Goal: Communication & Community: Answer question/provide support

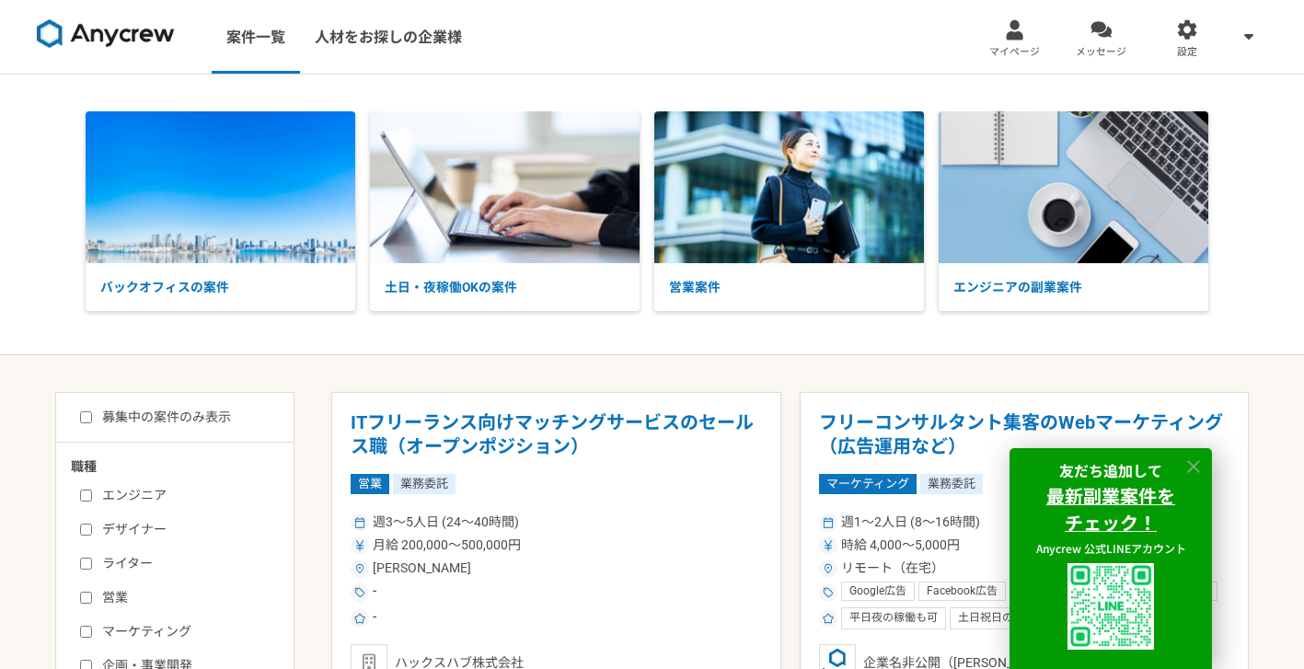
click at [1195, 465] on icon at bounding box center [1193, 466] width 21 height 21
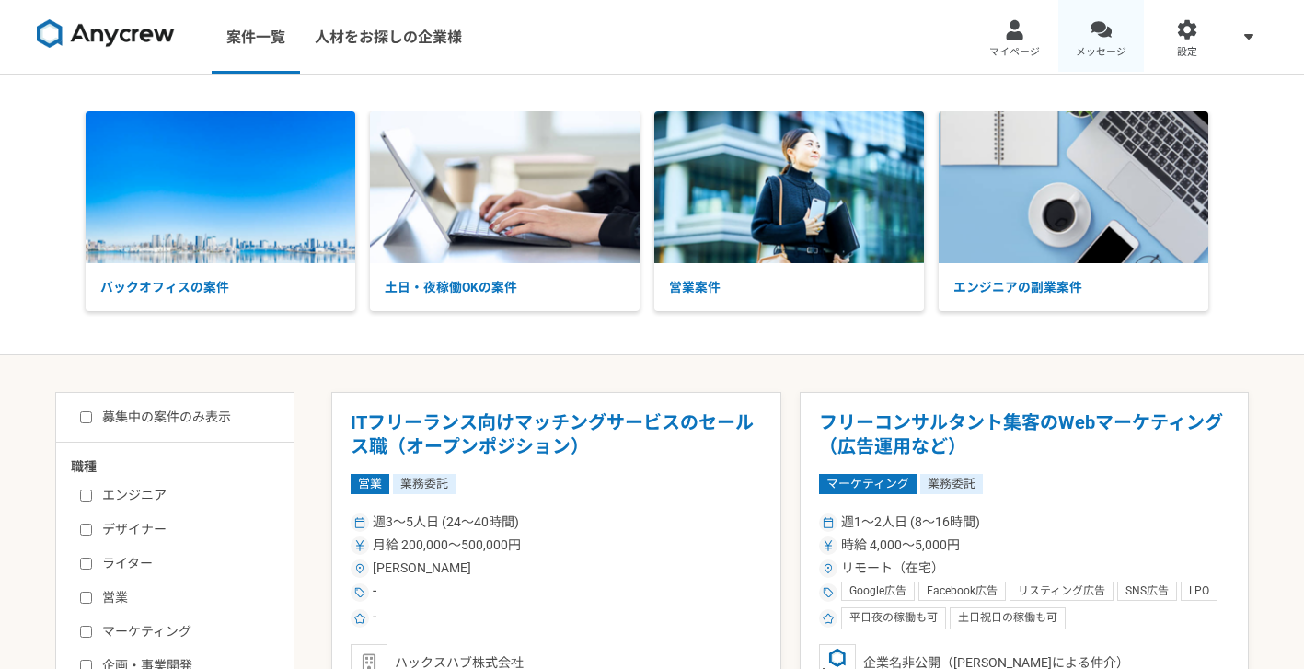
click at [1078, 34] on link "メッセージ" at bounding box center [1101, 37] width 86 height 74
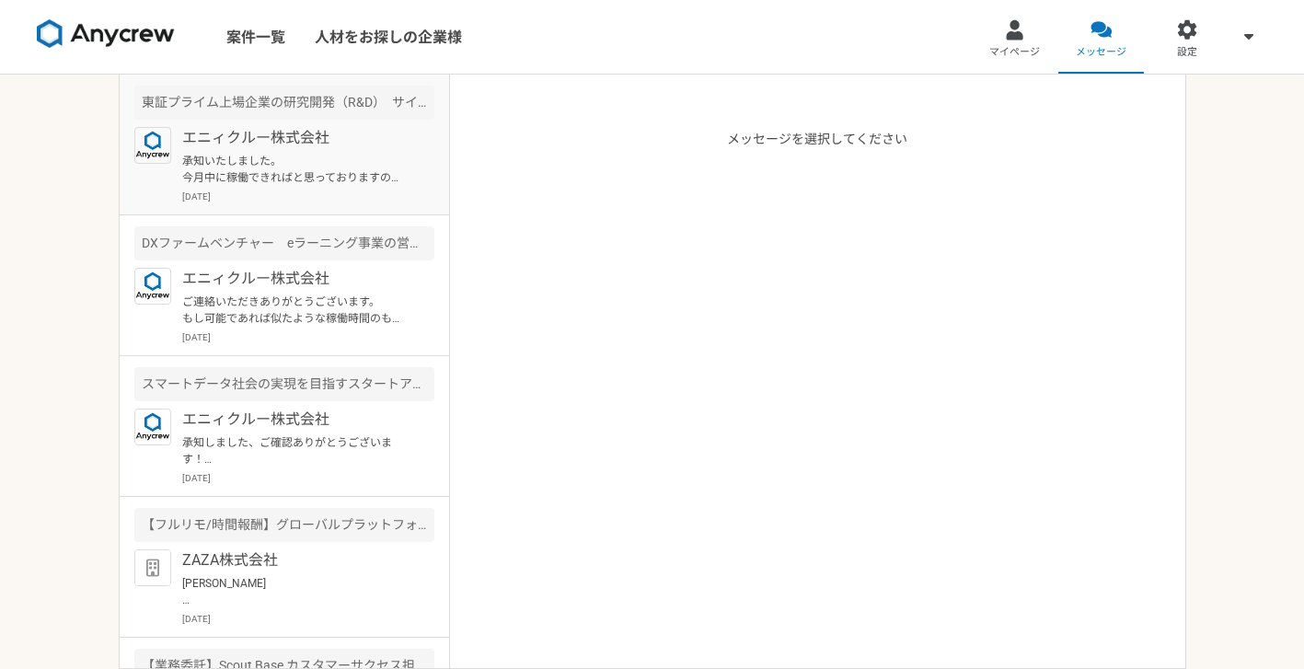
click at [335, 201] on p "[DATE]" at bounding box center [308, 197] width 252 height 14
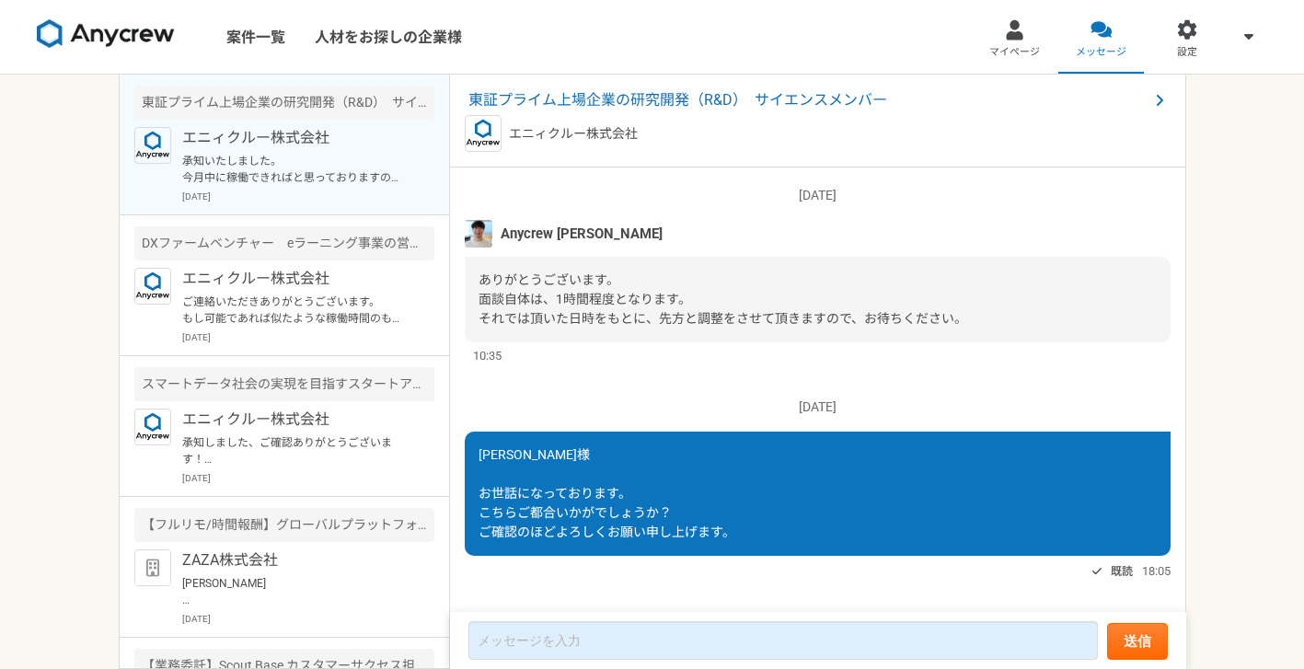
scroll to position [1894, 0]
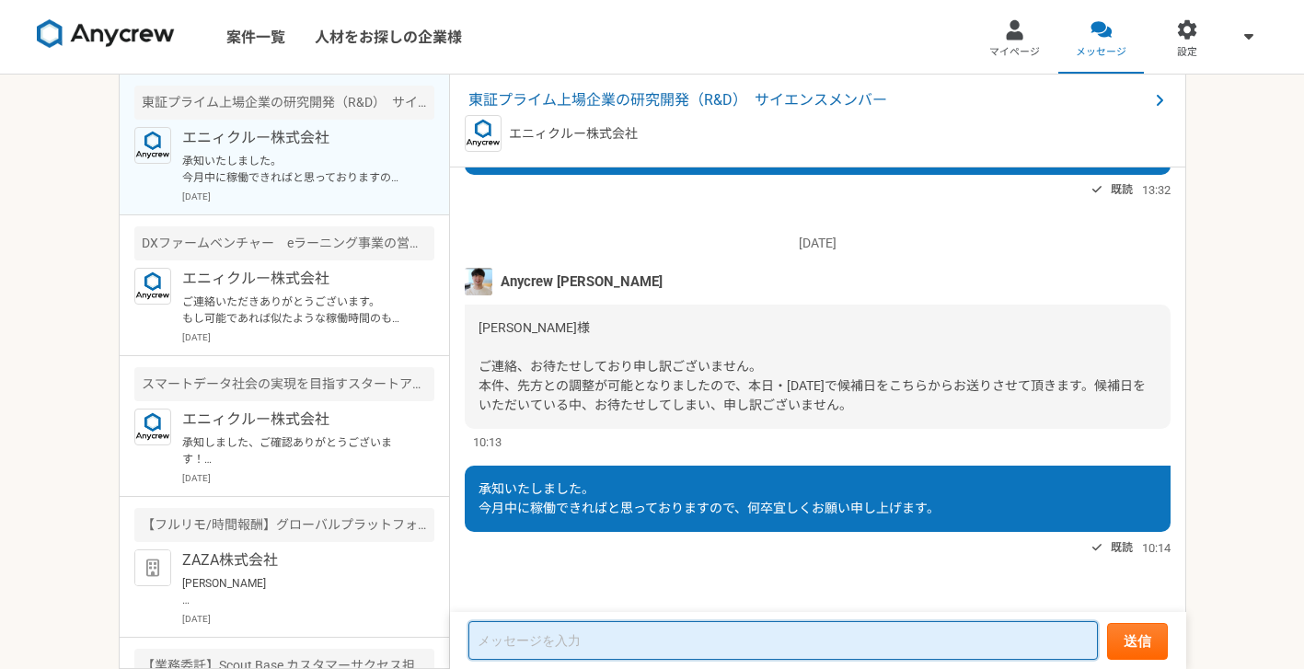
click at [607, 645] on textarea at bounding box center [782, 640] width 629 height 39
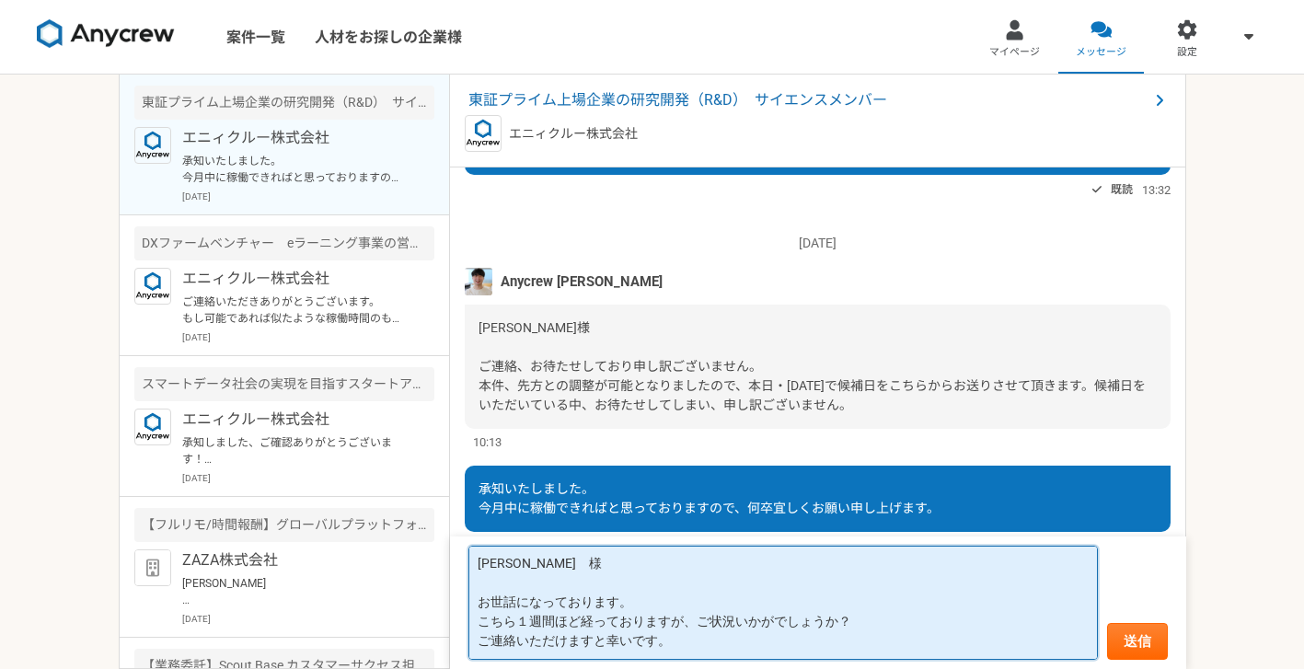
scroll to position [0, 0]
click at [971, 586] on textarea "[PERSON_NAME]　様 お世話になっております。 こちら１週間ほど経っておりますが、ご状況いかがでしょうか？ ご連絡いただけますと幸いです。" at bounding box center [782, 603] width 629 height 114
click at [938, 579] on textarea "[PERSON_NAME]　様 お世話になっております。 こちら１週間ほど経っておりますが、ご状況いかがでしょうか？ ご連絡いただけますと幸いです。" at bounding box center [782, 603] width 629 height 114
type textarea "[PERSON_NAME]　様 お世話になっております。 こちら１週間ほど経っておりますが、ご状況いかがでしょうか？ ご連絡いただけますと幸いです。"
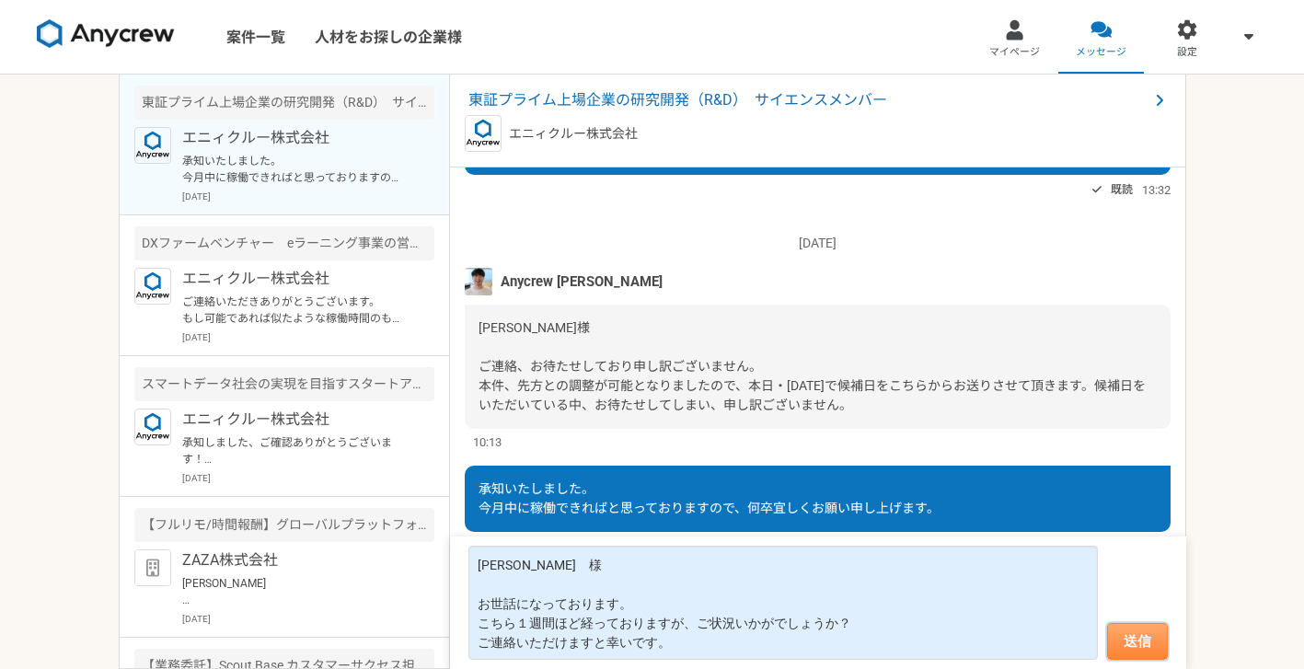
click at [1134, 644] on button "送信" at bounding box center [1137, 641] width 61 height 37
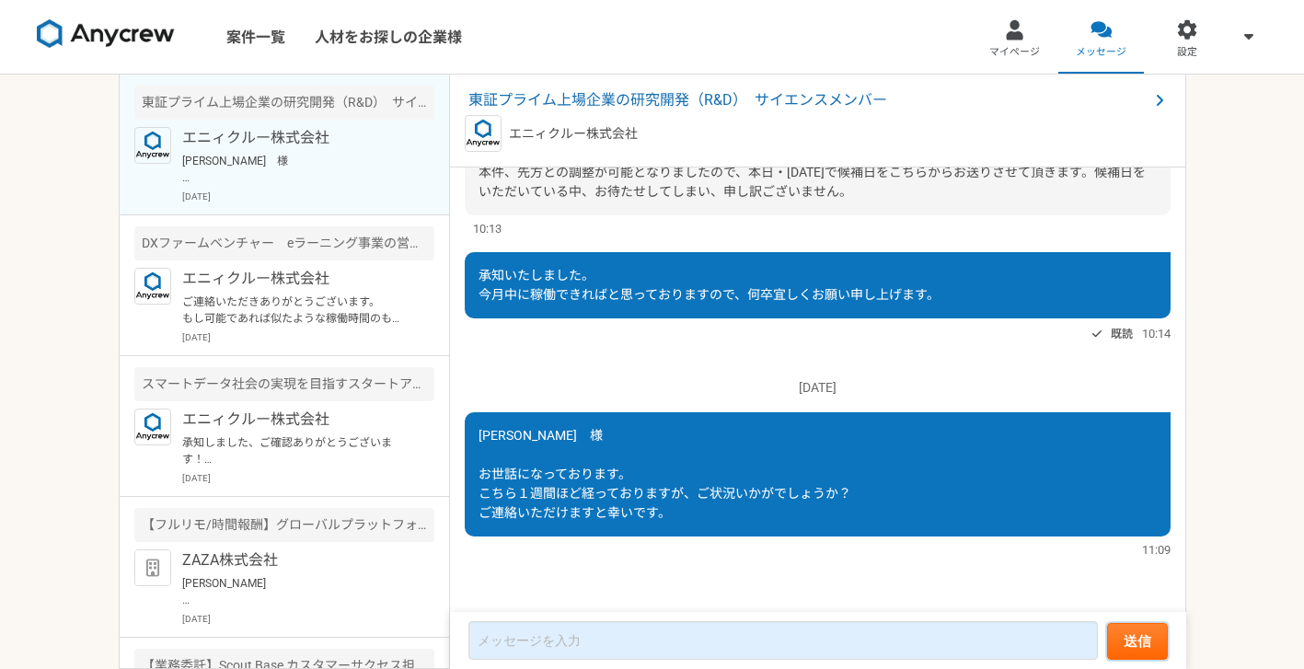
scroll to position [3890, 0]
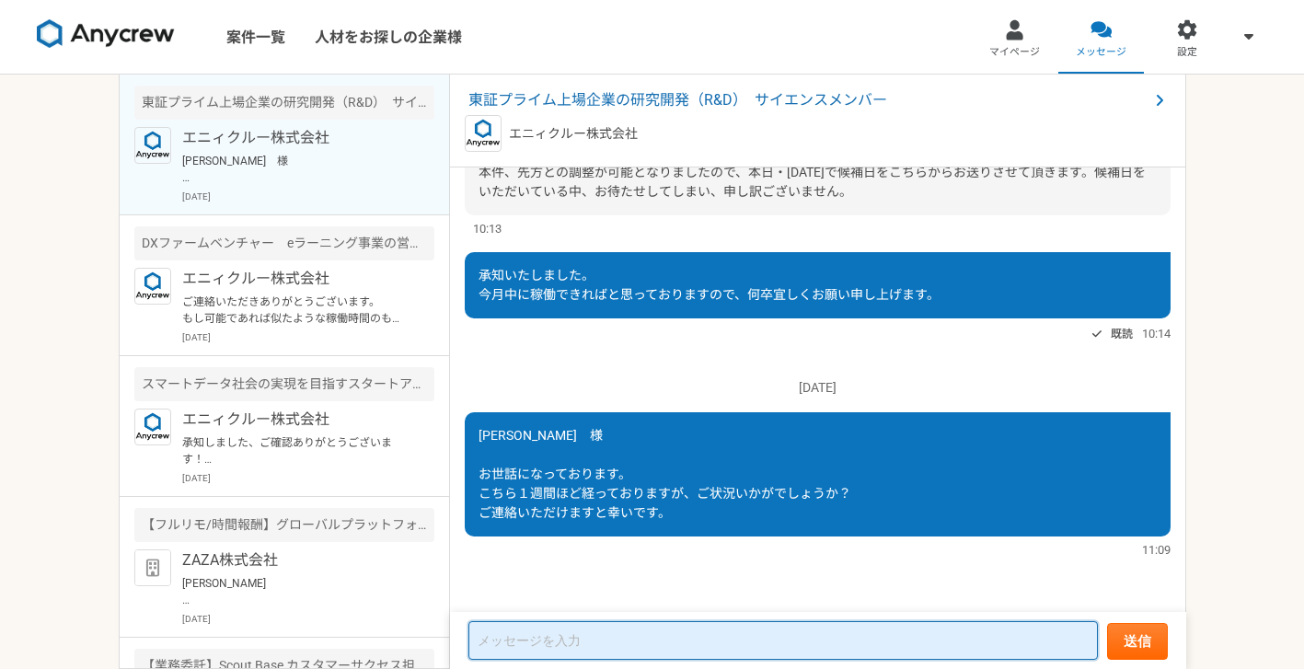
click at [578, 632] on textarea at bounding box center [782, 640] width 629 height 39
type textarea "今"
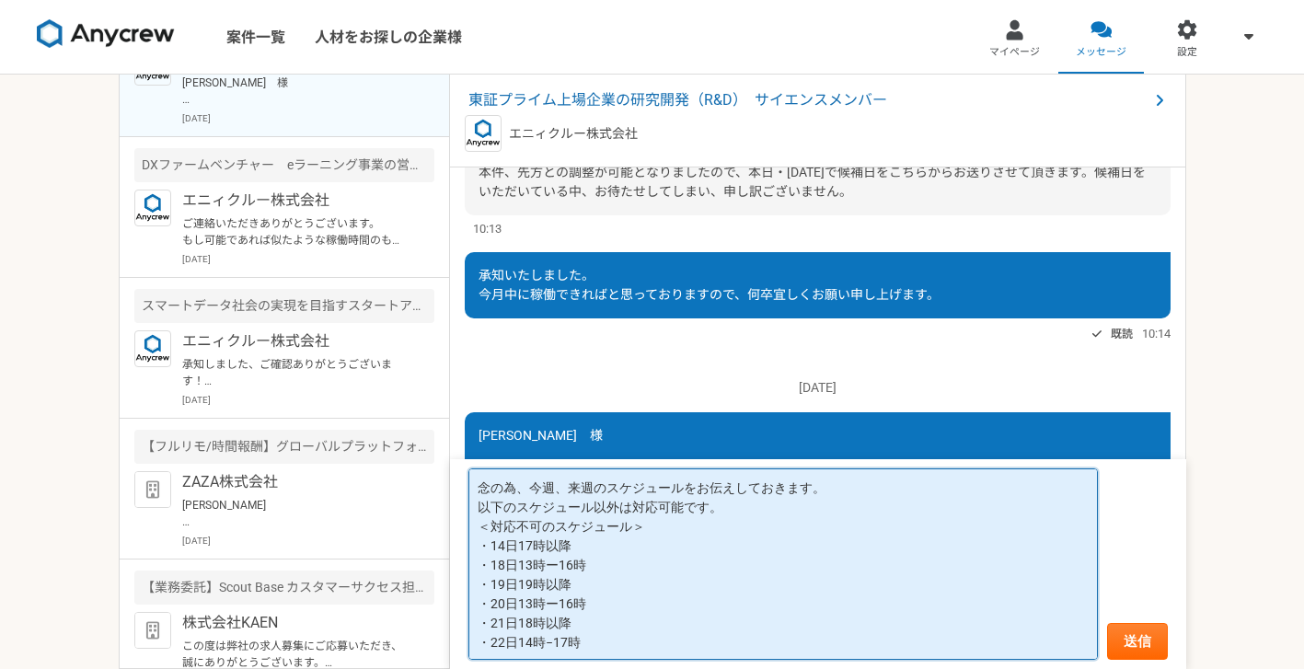
scroll to position [125, 0]
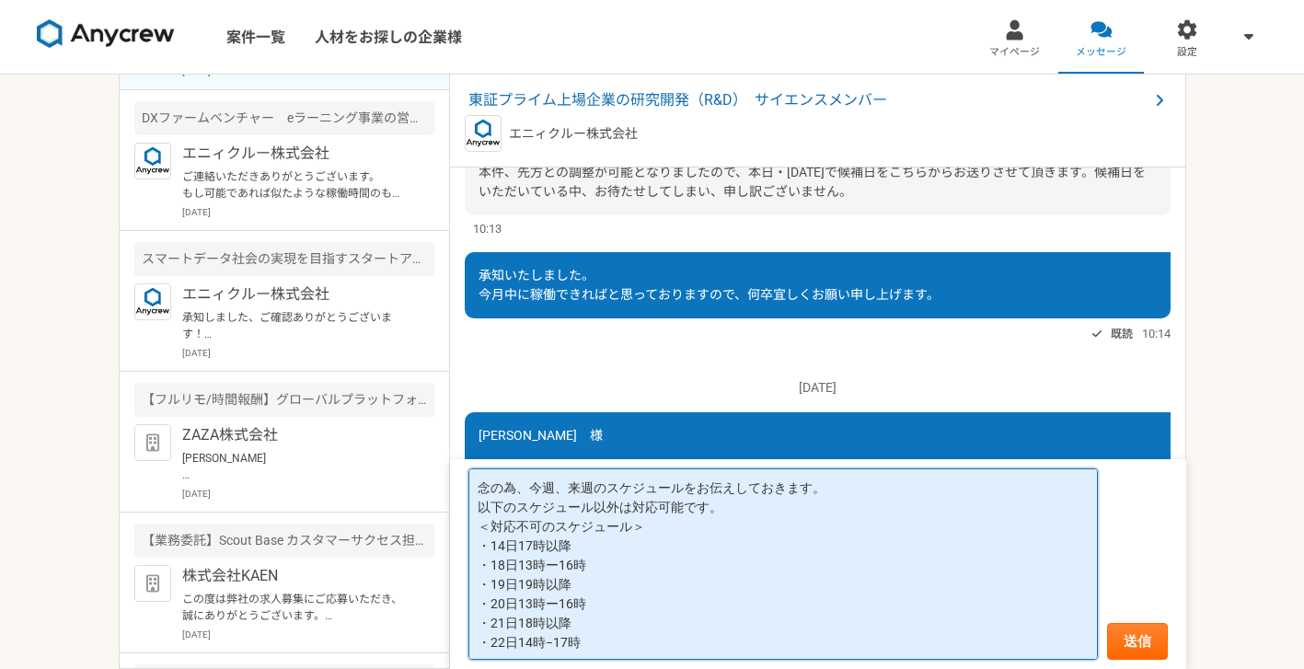
click at [476, 547] on textarea "念の為、今週、来週のスケジュールをお伝えしておきます。 以下のスケジュール以外は対応可能です。 ＜対応不可のスケジュール＞ ・14日17時以降 ・18日13時…" at bounding box center [782, 563] width 629 height 191
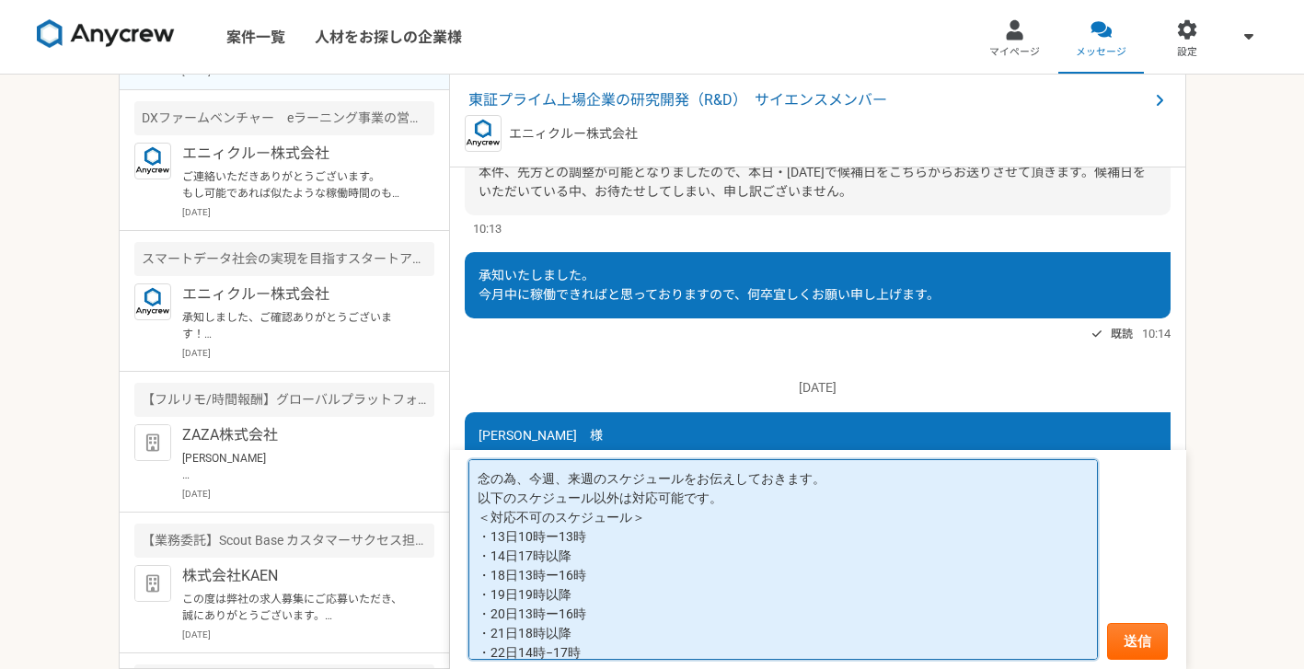
click at [581, 561] on textarea "念の為、今週、来週のスケジュールをお伝えしておきます。 以下のスケジュール以外は対応可能です。 ＜対応不可のスケジュール＞ ・13日10時ー13時 ・14日1…" at bounding box center [782, 559] width 629 height 201
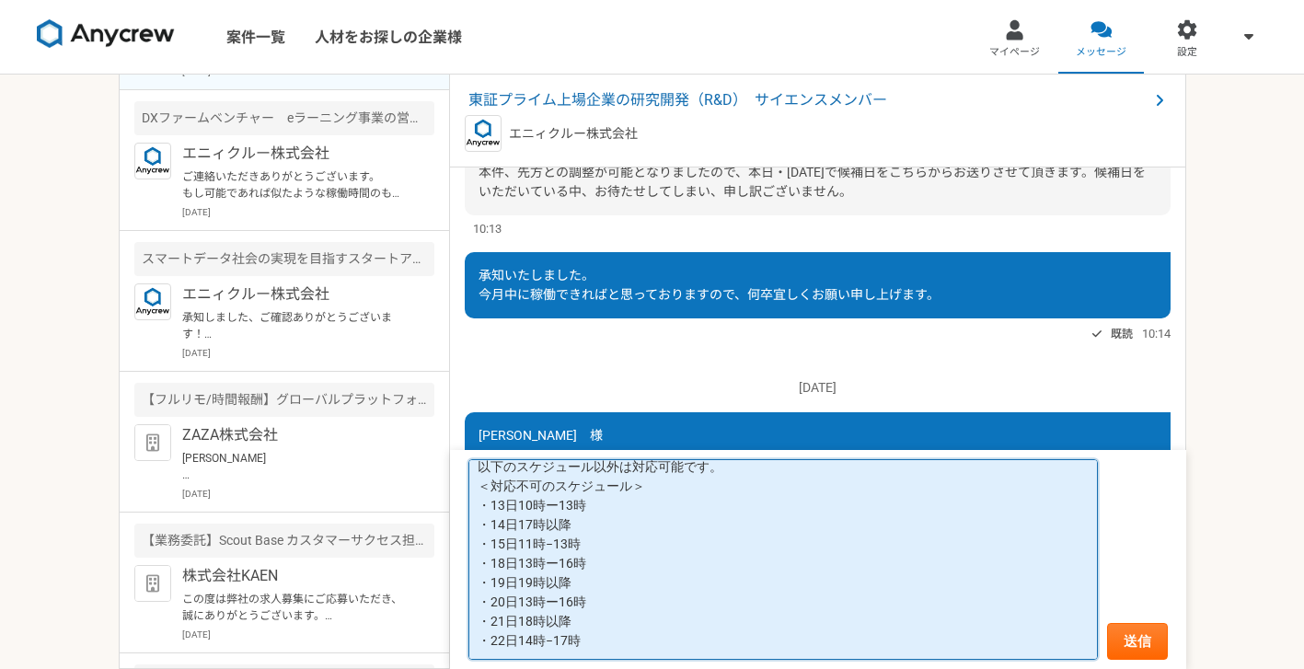
click at [748, 647] on textarea "念の為、今週、来週のスケジュールをお伝えしておきます。 以下のスケジュール以外は対応可能です。 ＜対応不可のスケジュール＞ ・13日10時ー13時 ・14日1…" at bounding box center [782, 559] width 629 height 201
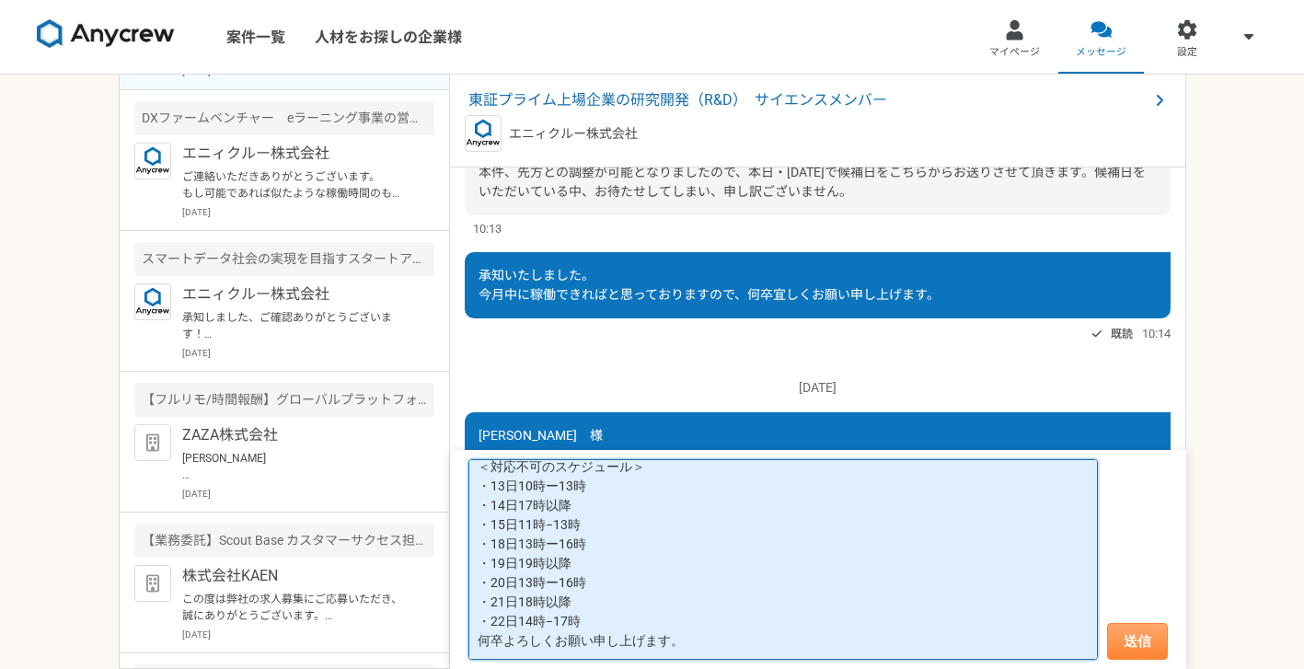
type textarea "念の為、今週、来週のスケジュールをお伝えしておきます。 以下のスケジュール以外は対応可能です。 ＜対応不可のスケジュール＞ ・13日10時ー13時 ・14日1…"
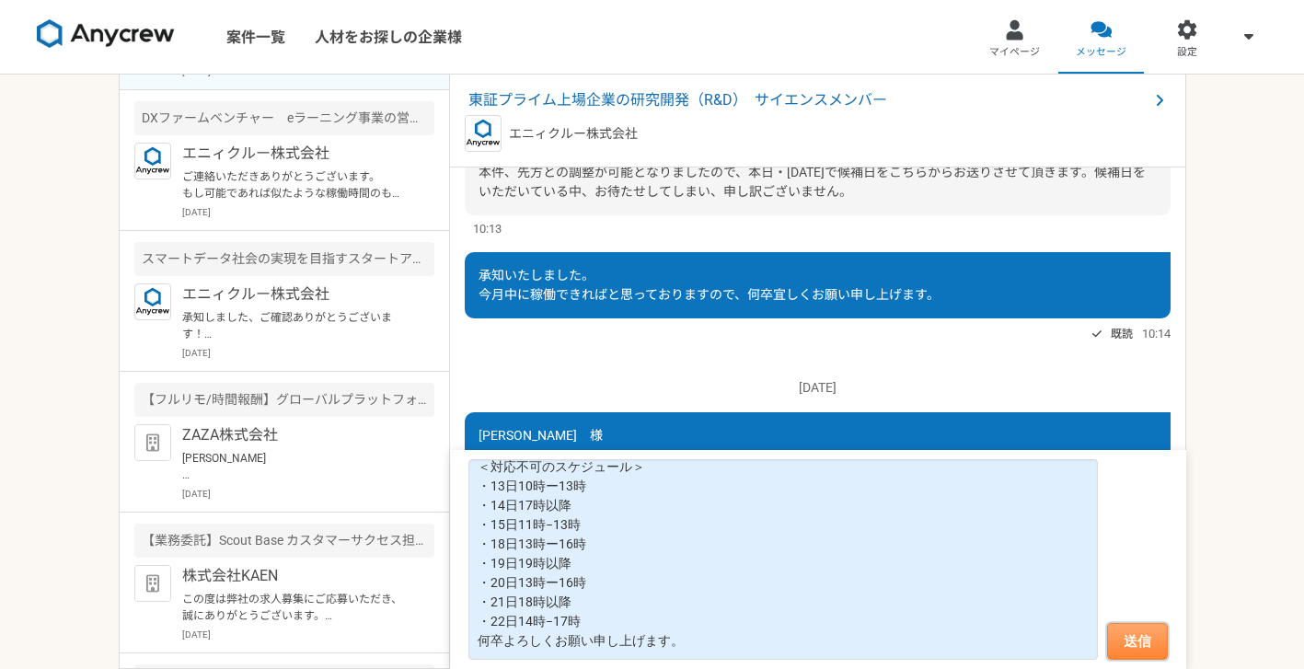
click at [1119, 638] on button "送信" at bounding box center [1137, 641] width 61 height 37
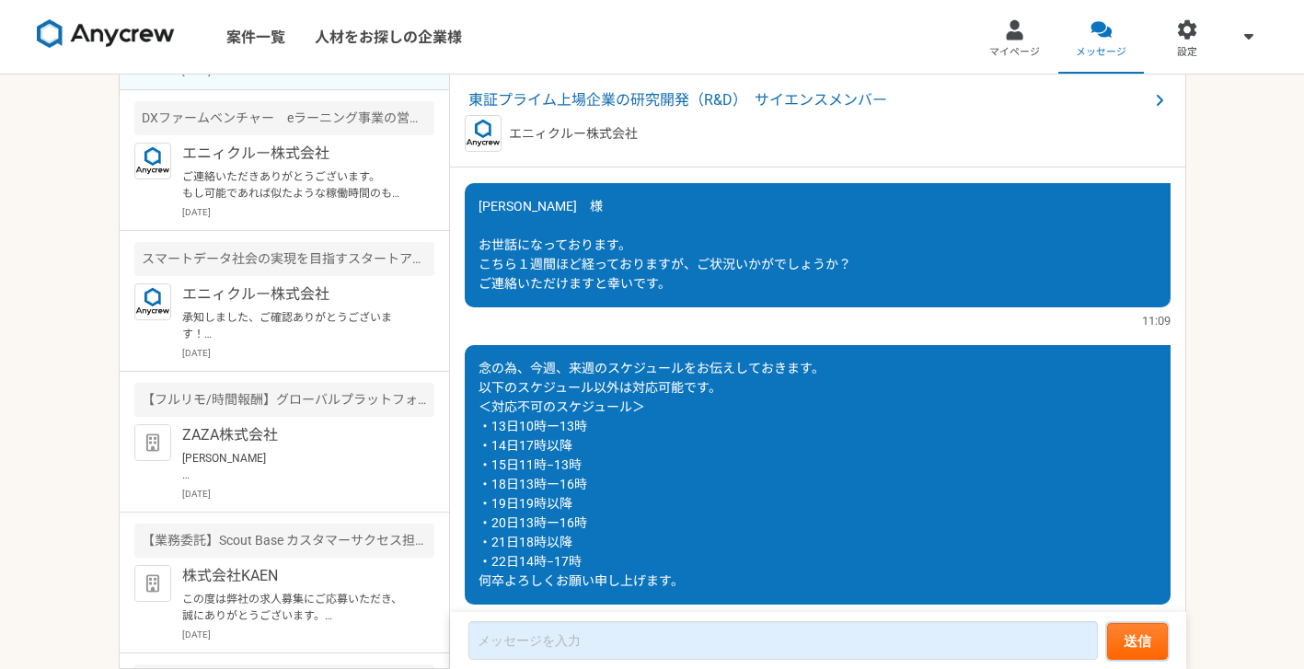
scroll to position [1795, 0]
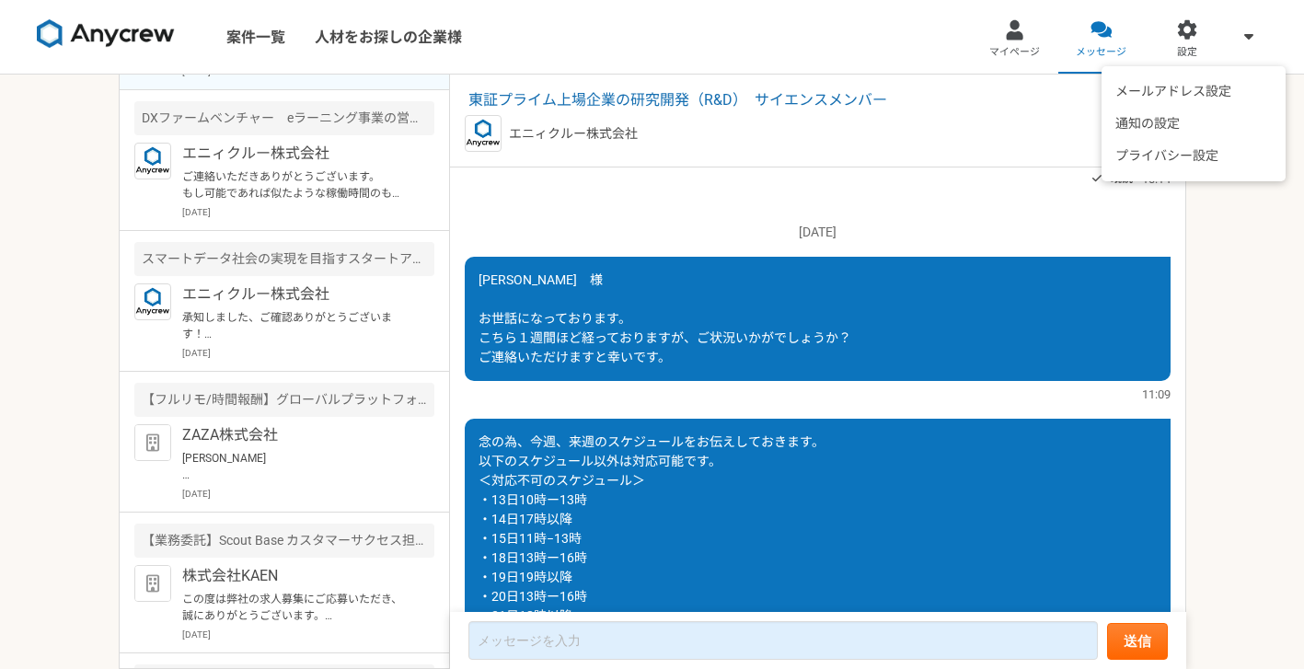
click at [1256, 27] on span at bounding box center [1248, 36] width 22 height 22
